Goal: Information Seeking & Learning: Learn about a topic

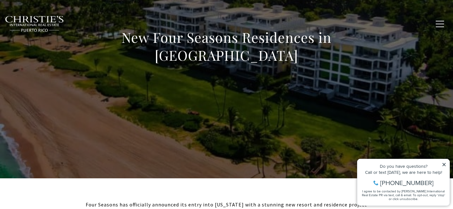
scroll to position [82, 0]
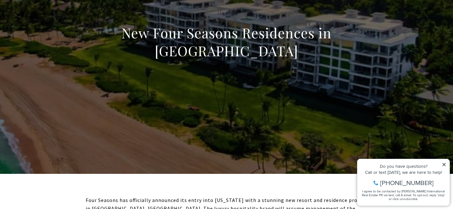
click at [445, 162] on div "Do you have questions? Call or text [DATE], we are here to help! [PHONE_NUMBER]…" at bounding box center [403, 182] width 92 height 46
click at [444, 164] on icon at bounding box center [443, 164] width 3 height 3
click at [445, 164] on icon at bounding box center [444, 164] width 4 height 4
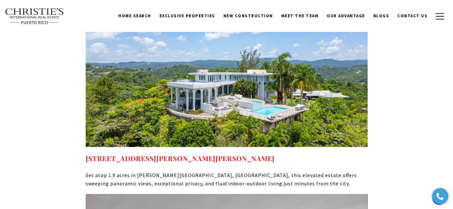
scroll to position [3538, 0]
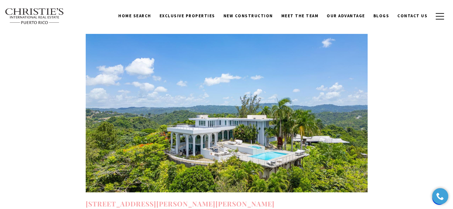
click at [187, 199] on link "[STREET_ADDRESS][PERSON_NAME][PERSON_NAME]" at bounding box center [180, 203] width 189 height 9
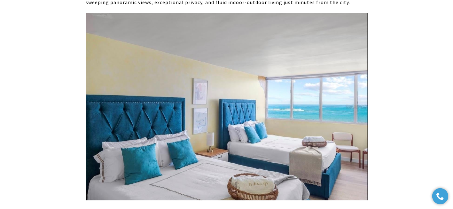
scroll to position [3769, 0]
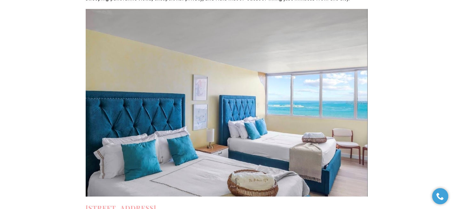
click at [156, 203] on strong "[STREET_ADDRESS]" at bounding box center [121, 207] width 71 height 9
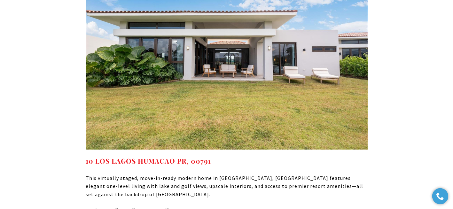
scroll to position [4041, 0]
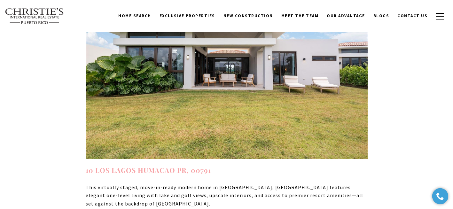
click at [149, 166] on link "10 LOS LAGOS HUMACAO PR, 00791" at bounding box center [148, 170] width 125 height 9
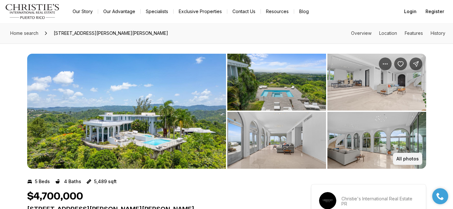
click at [417, 158] on p "All photos" at bounding box center [407, 158] width 22 height 5
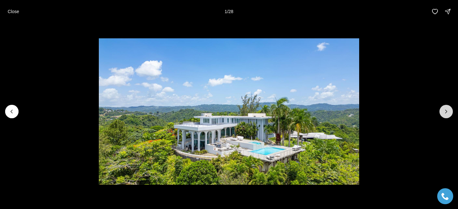
click at [447, 111] on icon "Next slide" at bounding box center [446, 111] width 6 height 6
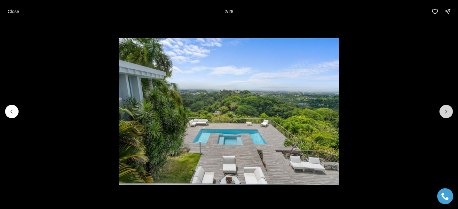
click at [447, 111] on icon "Next slide" at bounding box center [446, 111] width 6 height 6
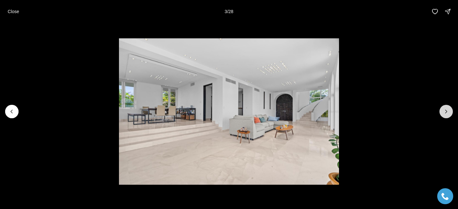
click at [447, 111] on icon "Next slide" at bounding box center [446, 111] width 6 height 6
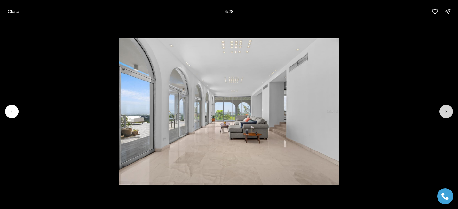
click at [447, 111] on icon "Next slide" at bounding box center [446, 111] width 6 height 6
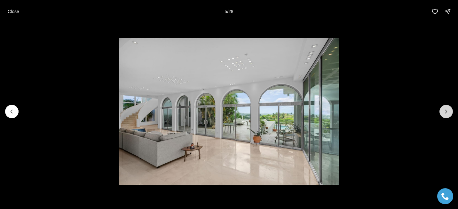
click at [447, 111] on icon "Next slide" at bounding box center [446, 111] width 6 height 6
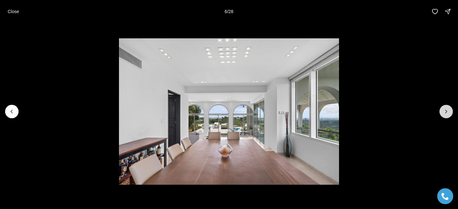
click at [447, 111] on icon "Next slide" at bounding box center [446, 111] width 6 height 6
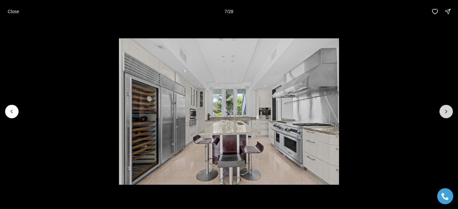
click at [447, 111] on icon "Next slide" at bounding box center [446, 111] width 6 height 6
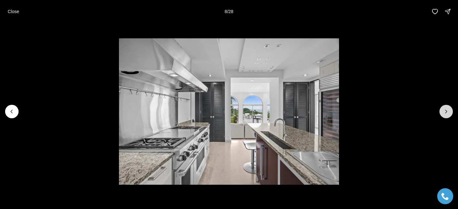
click at [447, 111] on icon "Next slide" at bounding box center [446, 111] width 6 height 6
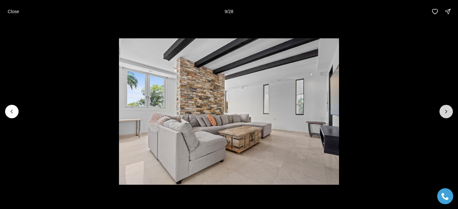
click at [447, 111] on icon "Next slide" at bounding box center [446, 111] width 6 height 6
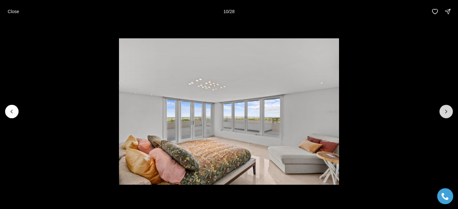
click at [447, 111] on icon "Next slide" at bounding box center [446, 111] width 6 height 6
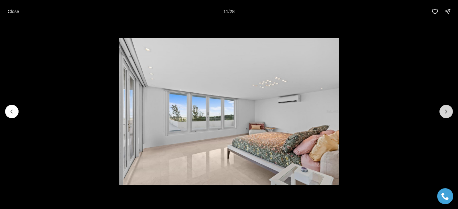
click at [447, 111] on icon "Next slide" at bounding box center [446, 111] width 6 height 6
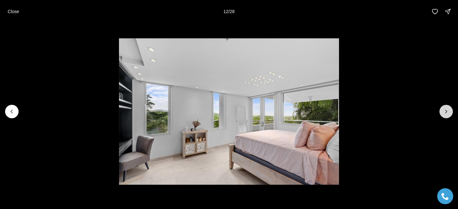
click at [447, 111] on icon "Next slide" at bounding box center [446, 111] width 6 height 6
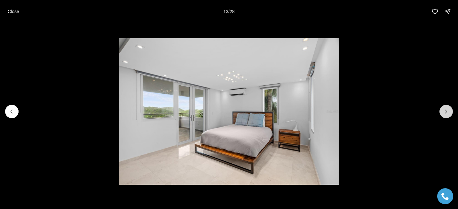
click at [447, 111] on icon "Next slide" at bounding box center [446, 111] width 6 height 6
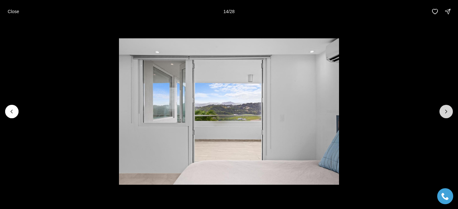
click at [447, 111] on icon "Next slide" at bounding box center [446, 111] width 6 height 6
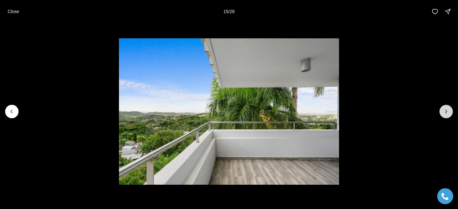
click at [447, 111] on icon "Next slide" at bounding box center [446, 111] width 6 height 6
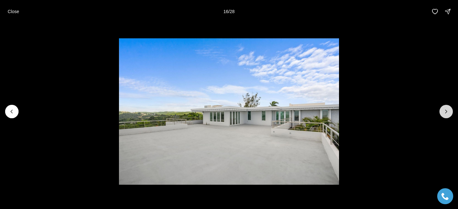
click at [447, 111] on icon "Next slide" at bounding box center [446, 111] width 6 height 6
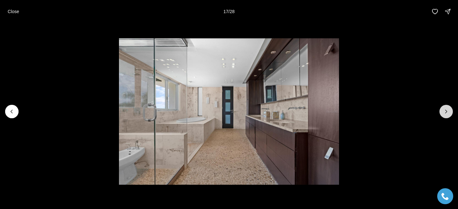
click at [447, 111] on icon "Next slide" at bounding box center [446, 111] width 6 height 6
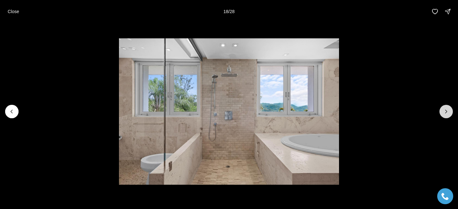
click at [447, 111] on icon "Next slide" at bounding box center [446, 111] width 6 height 6
